Goal: Communication & Community: Answer question/provide support

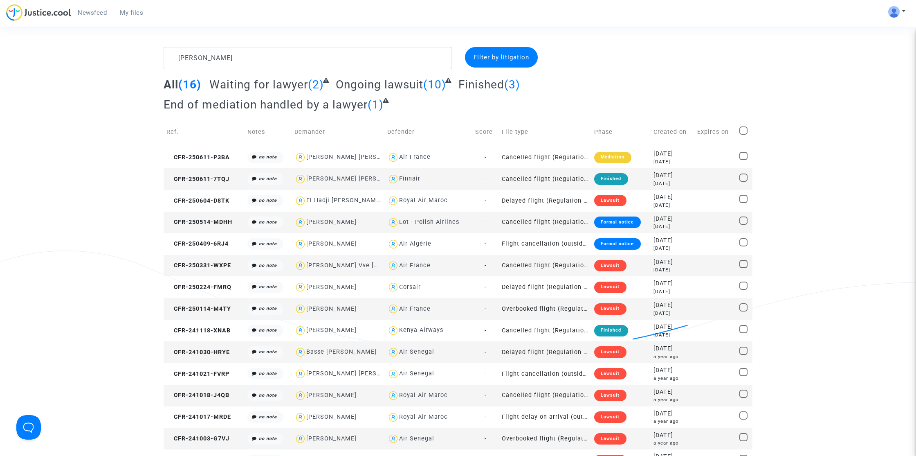
type textarea "[PERSON_NAME]"
click at [297, 61] on textarea at bounding box center [308, 58] width 288 height 22
paste textarea "Yacine"
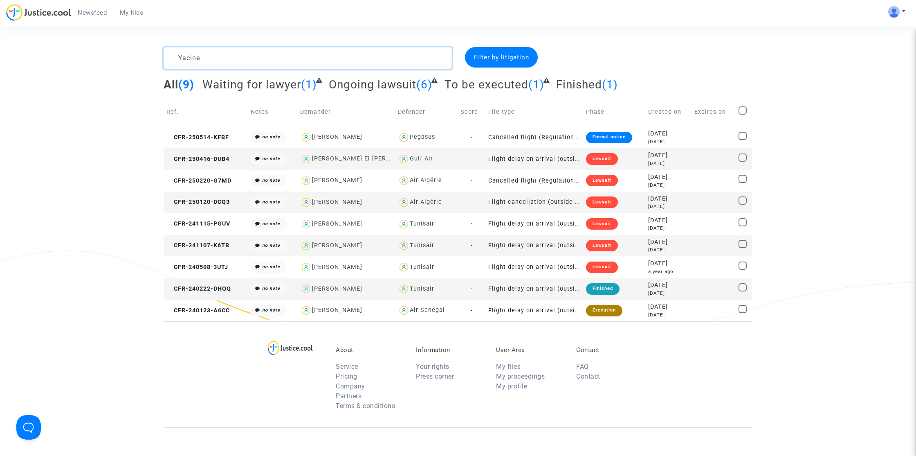
type textarea "Yacine"
click at [227, 311] on span "CFR-240123-A6CC" at bounding box center [198, 310] width 63 height 7
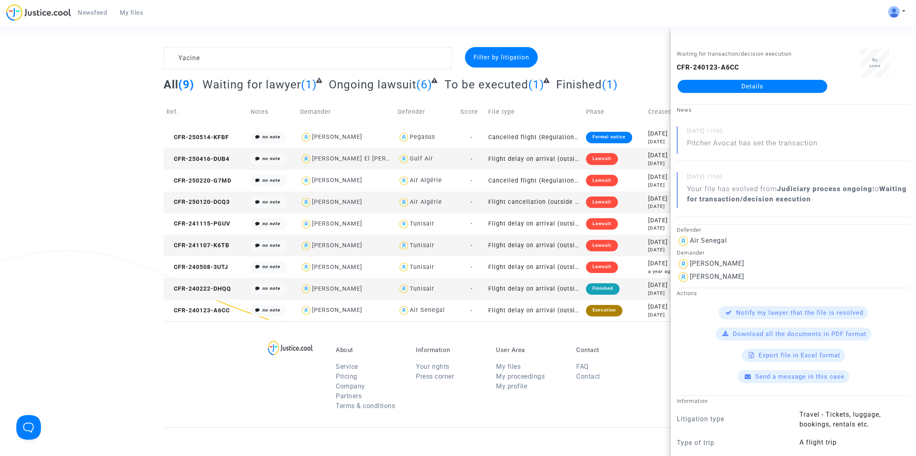
click at [718, 82] on link "Details" at bounding box center [753, 86] width 150 height 13
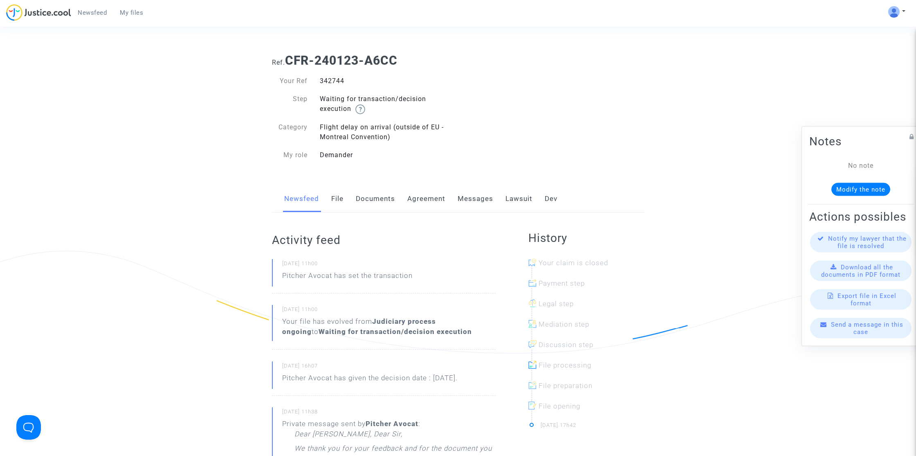
click at [522, 197] on link "Lawsuit" at bounding box center [519, 198] width 27 height 27
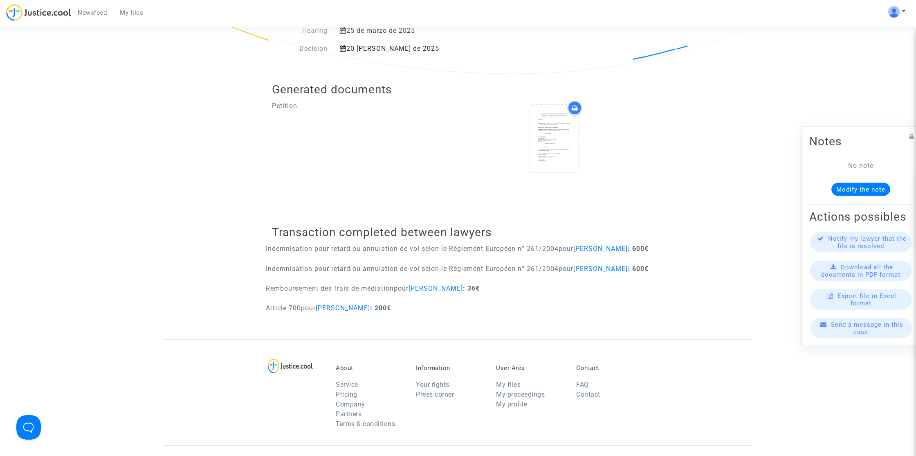
scroll to position [272, 0]
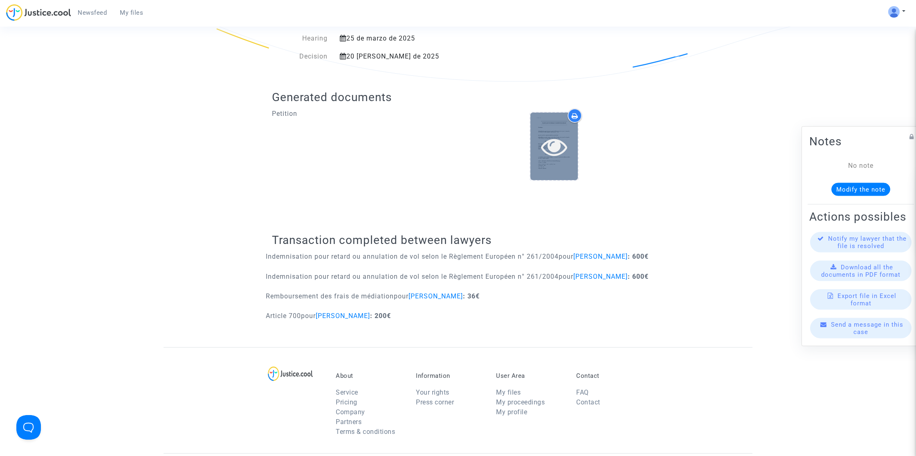
click at [560, 164] on div at bounding box center [554, 147] width 47 height 68
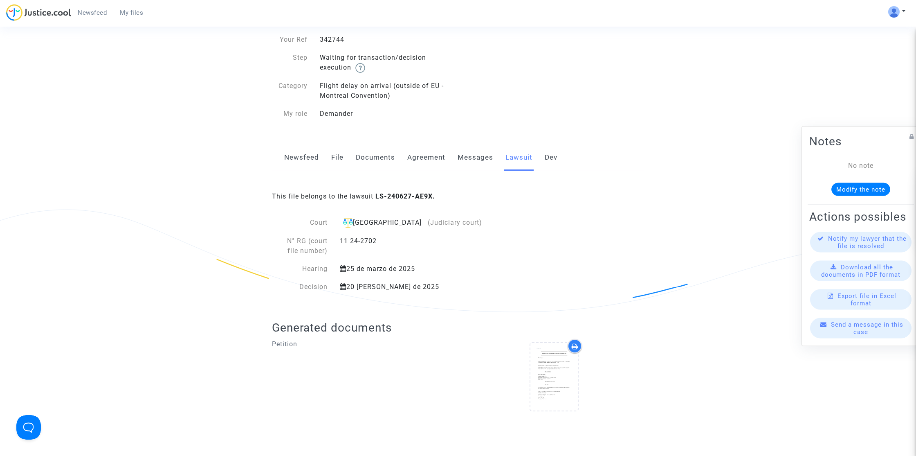
scroll to position [39, 0]
click at [470, 161] on link "Messages" at bounding box center [476, 159] width 36 height 27
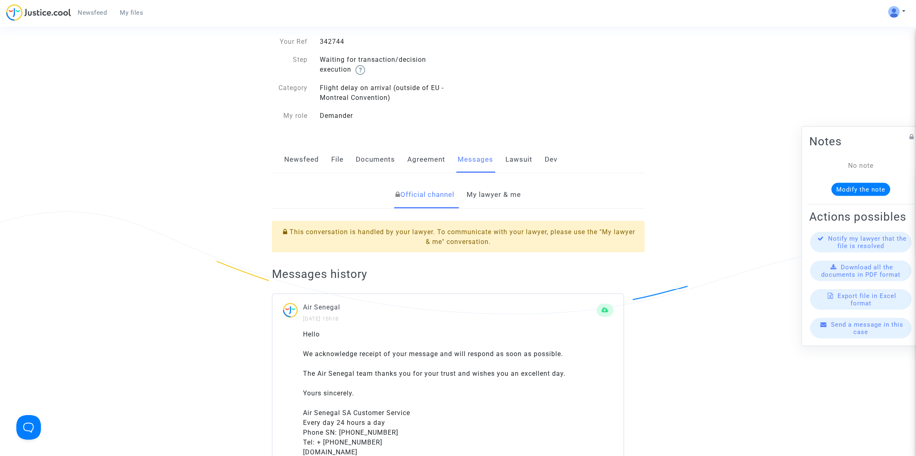
click at [424, 164] on link "Agreement" at bounding box center [427, 159] width 38 height 27
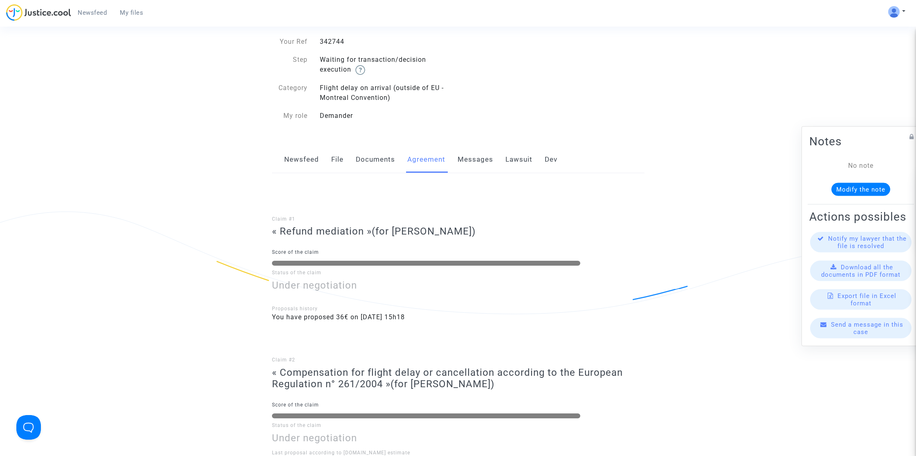
click at [378, 161] on link "Documents" at bounding box center [375, 159] width 39 height 27
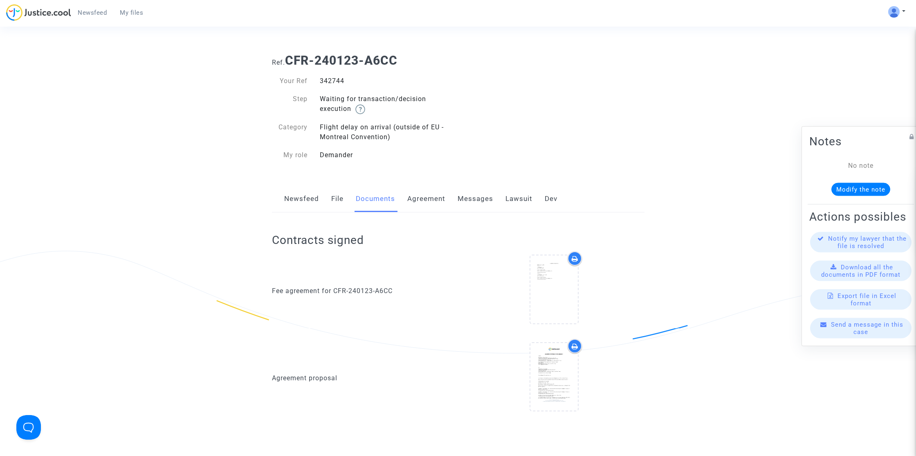
click at [295, 206] on link "Newsfeed" at bounding box center [301, 198] width 35 height 27
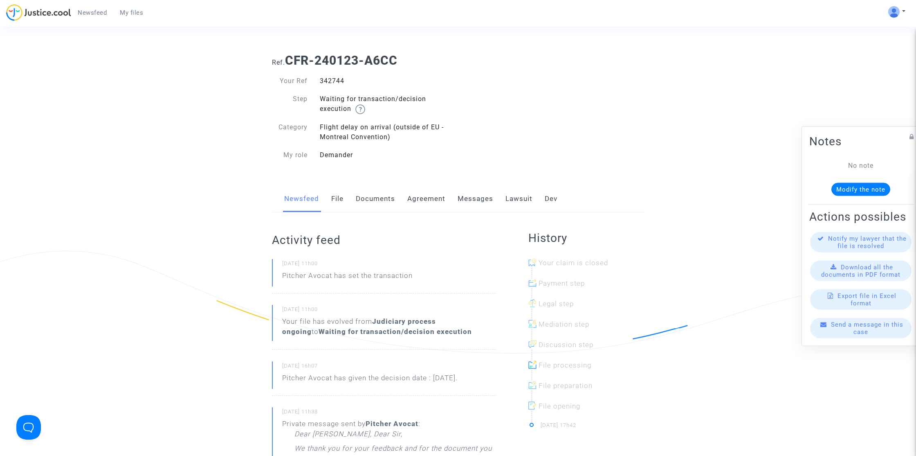
click at [342, 190] on link "File" at bounding box center [337, 198] width 12 height 27
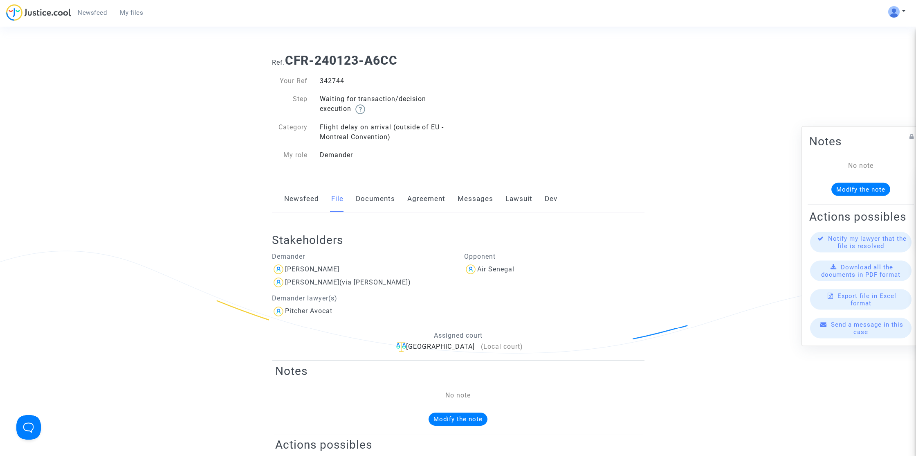
click at [383, 200] on link "Documents" at bounding box center [375, 198] width 39 height 27
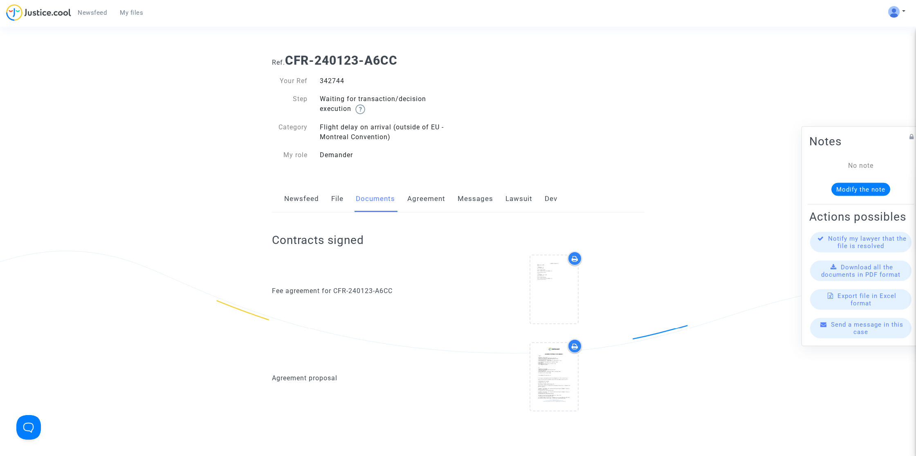
click at [412, 203] on link "Agreement" at bounding box center [427, 198] width 38 height 27
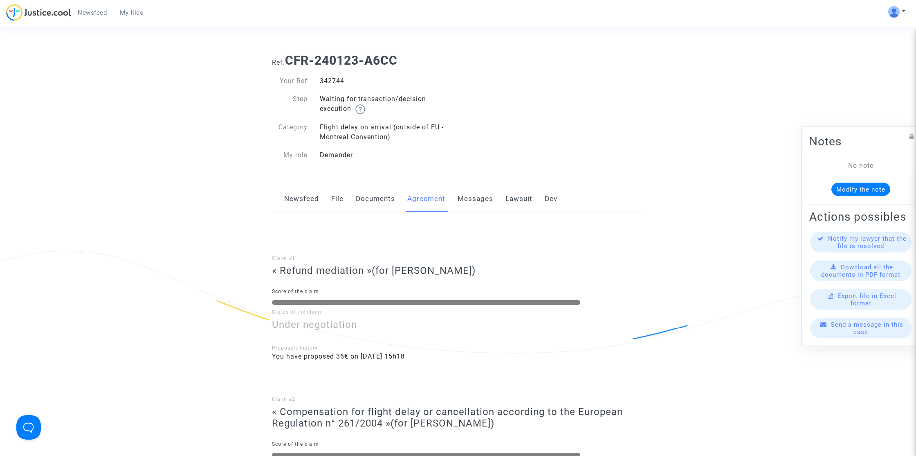
click at [468, 198] on link "Messages" at bounding box center [476, 198] width 36 height 27
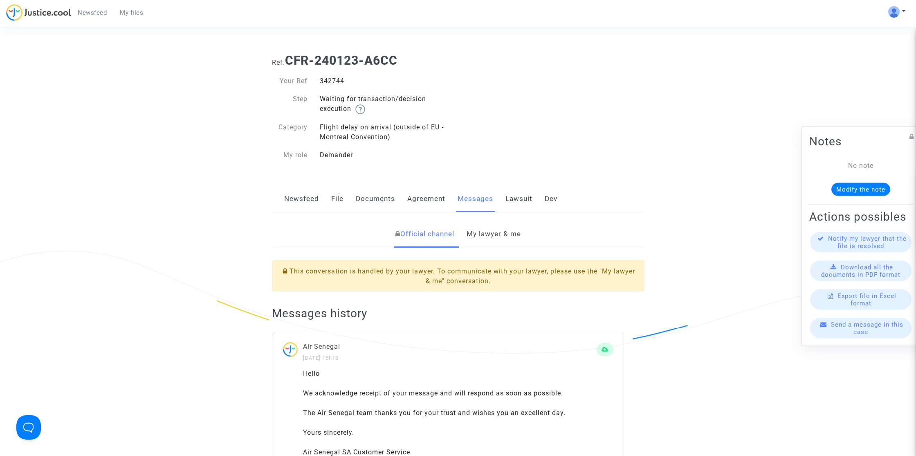
click at [525, 198] on link "Lawsuit" at bounding box center [519, 198] width 27 height 27
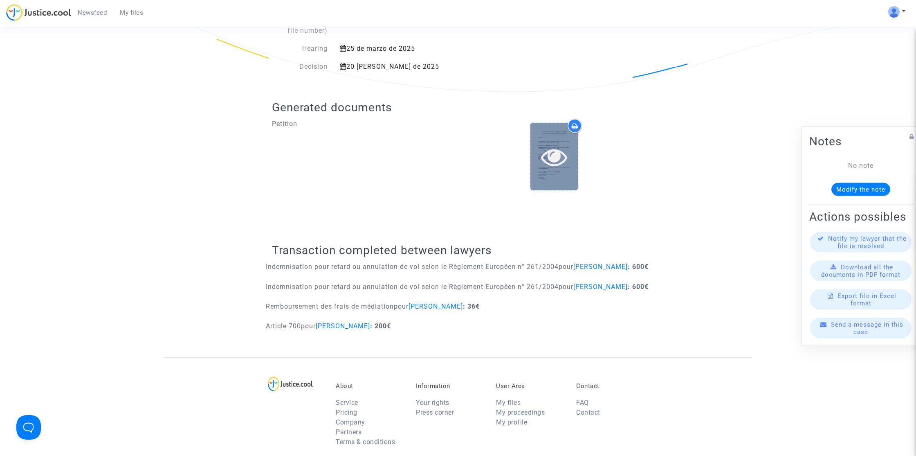
scroll to position [275, 0]
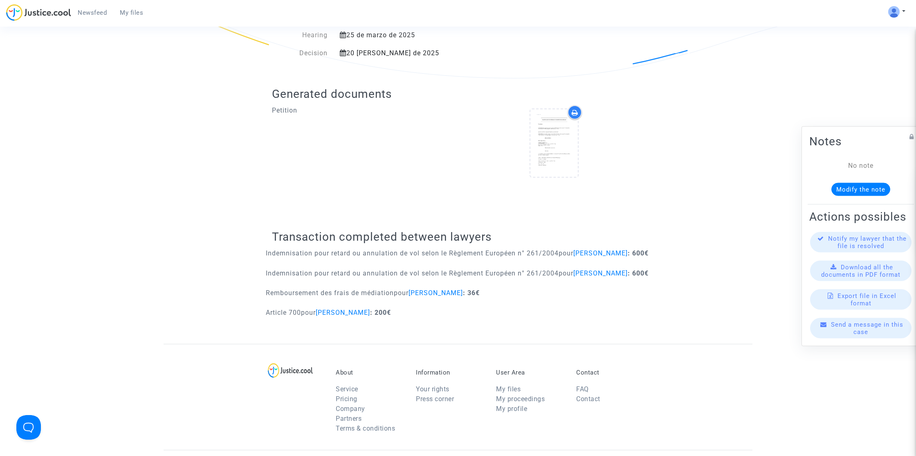
drag, startPoint x: 439, startPoint y: 319, endPoint x: 372, endPoint y: 233, distance: 109.1
click at [372, 233] on div "Transaction completed between lawyers Indemnisation pour retard ou annulation d…" at bounding box center [458, 276] width 373 height 135
click at [372, 233] on h2 "Transaction completed between lawyers" at bounding box center [458, 237] width 373 height 14
click at [556, 133] on icon at bounding box center [554, 143] width 27 height 26
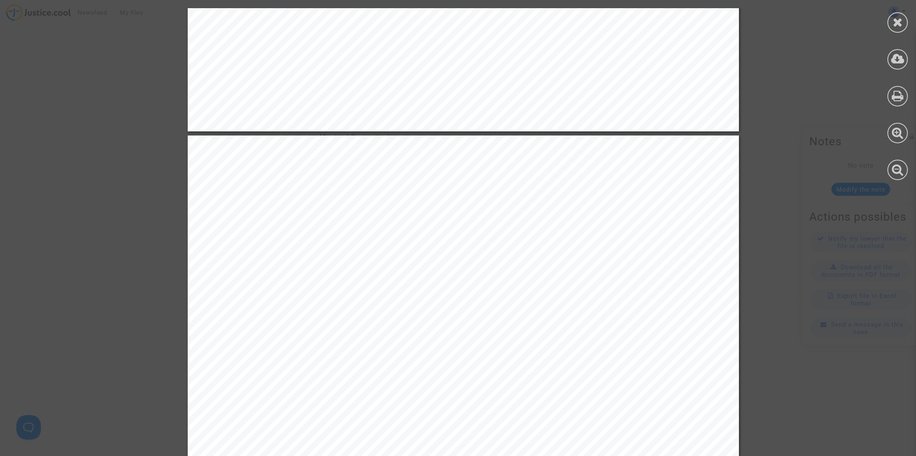
scroll to position [0, 0]
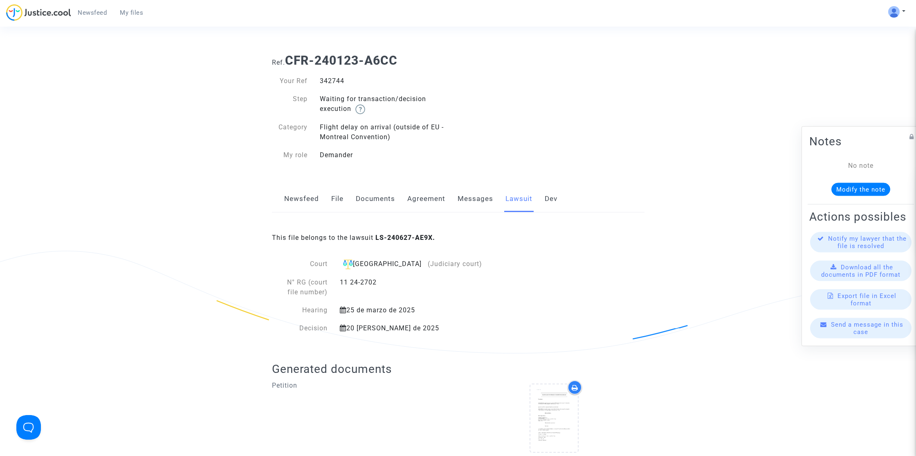
click at [478, 204] on link "Messages" at bounding box center [476, 198] width 36 height 27
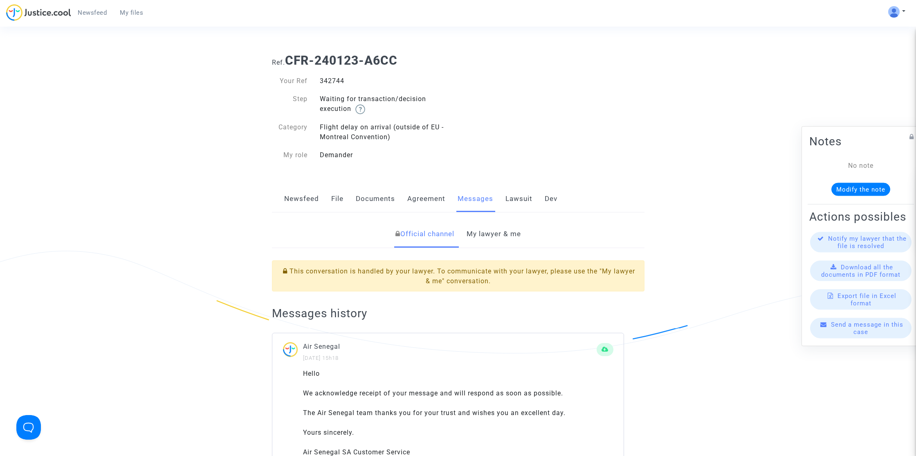
click at [494, 239] on link "My lawyer & me" at bounding box center [494, 234] width 54 height 27
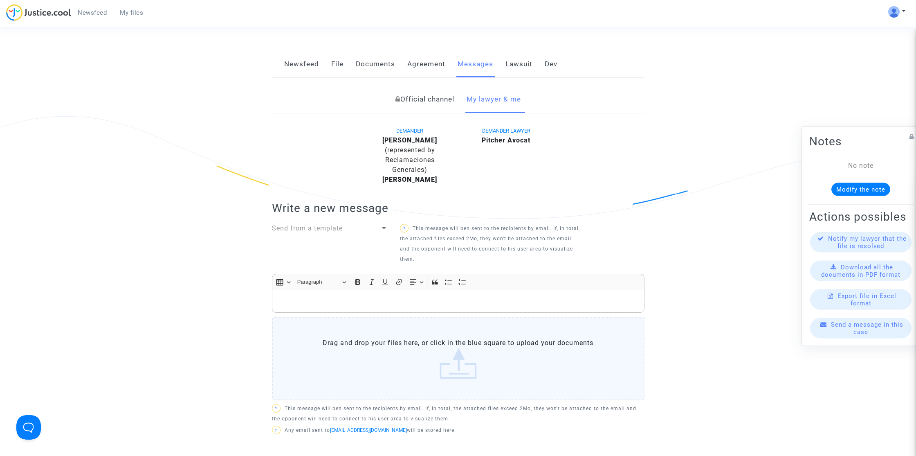
scroll to position [223, 0]
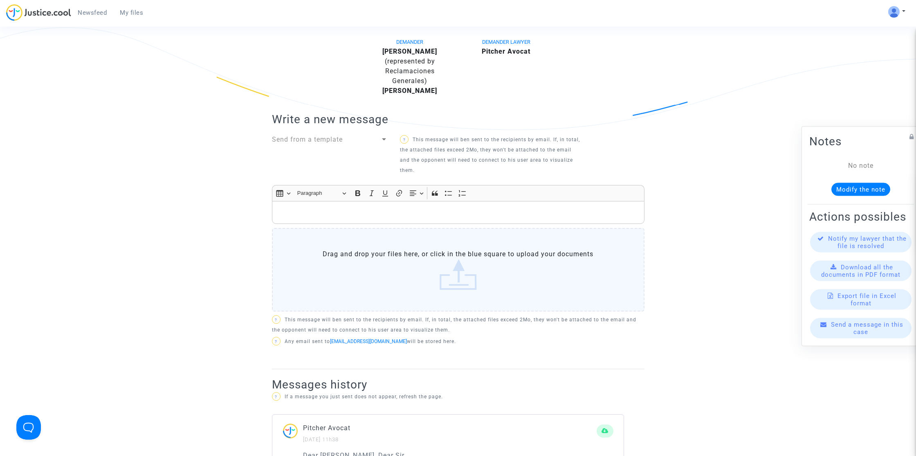
click at [389, 218] on div "Rich Text Editor, main" at bounding box center [458, 212] width 373 height 23
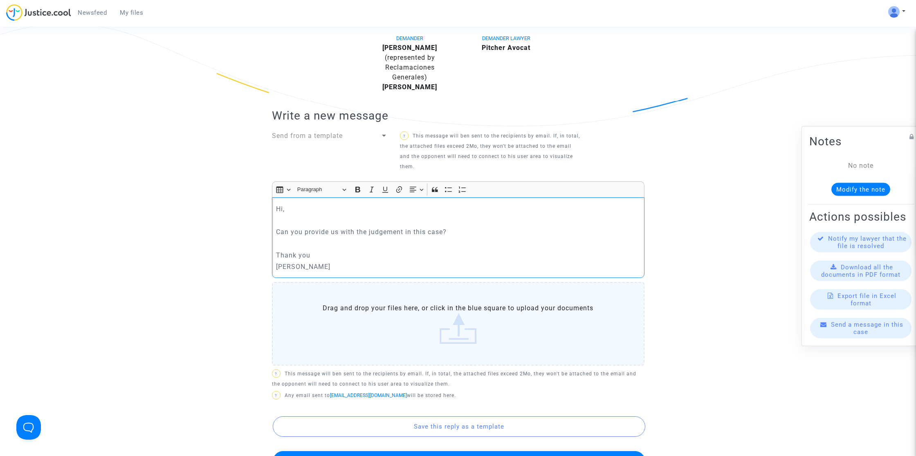
scroll to position [243, 0]
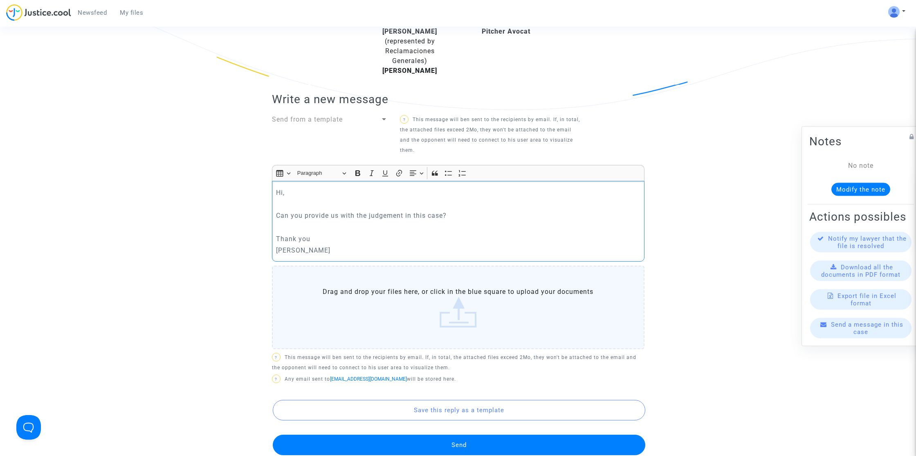
click at [442, 444] on button "Send" at bounding box center [459, 445] width 373 height 20
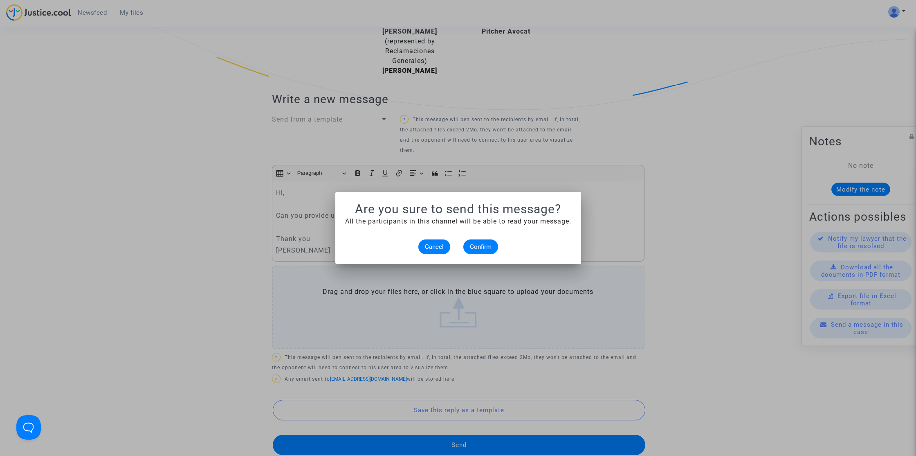
scroll to position [0, 0]
click at [493, 240] on button "Confirm" at bounding box center [481, 246] width 35 height 15
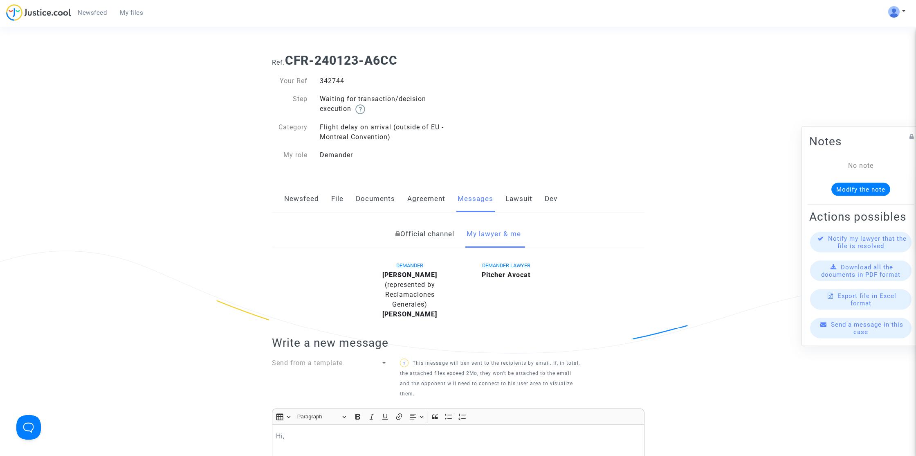
scroll to position [243, 0]
